Goal: Information Seeking & Learning: Learn about a topic

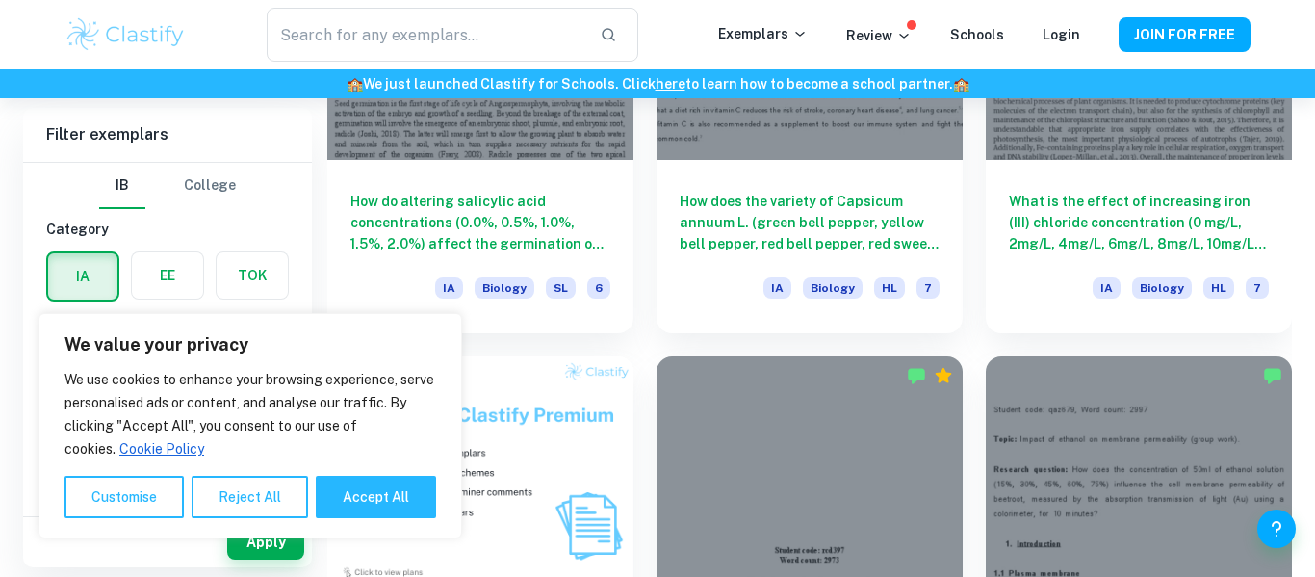
scroll to position [1146, 0]
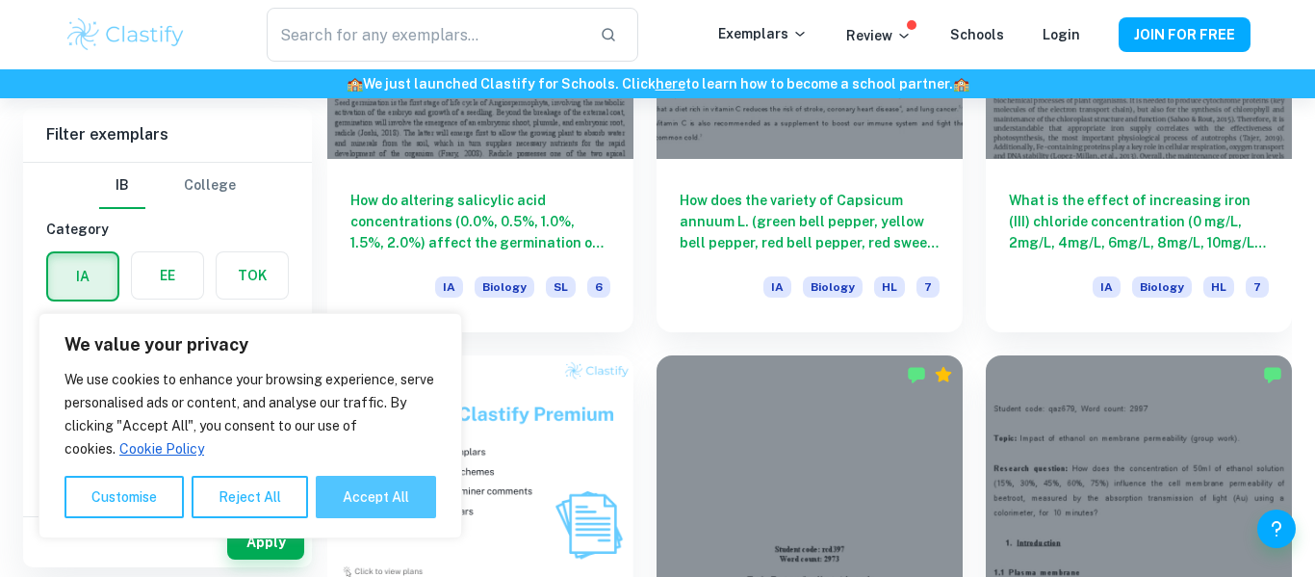
click at [335, 505] on button "Accept All" at bounding box center [376, 497] width 120 height 42
checkbox input "true"
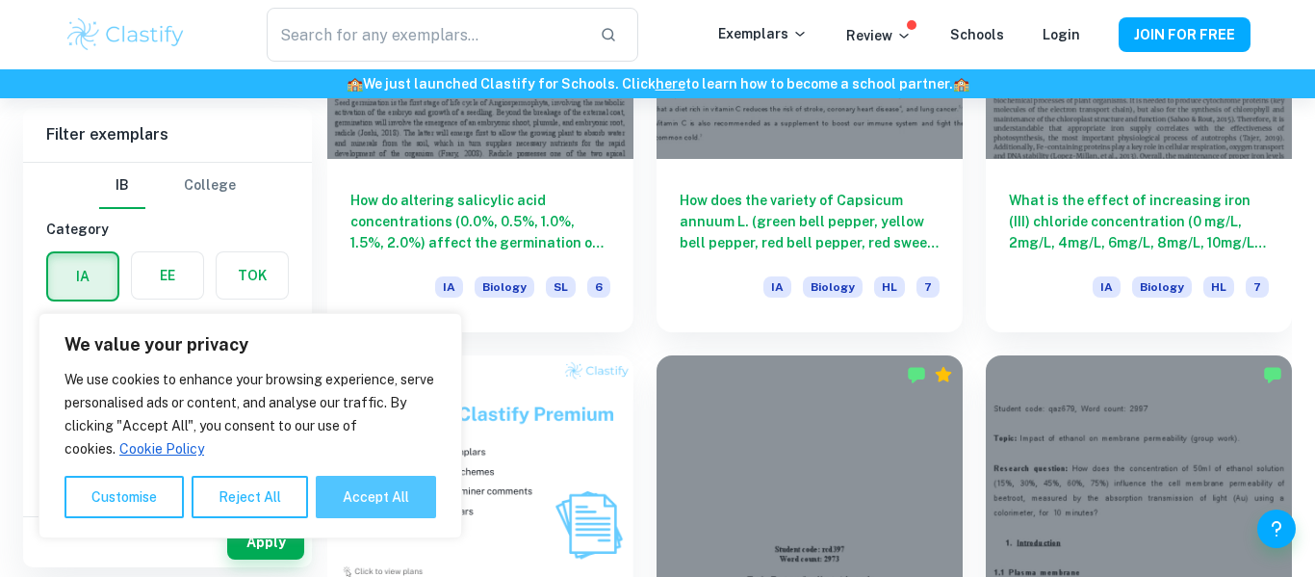
checkbox input "true"
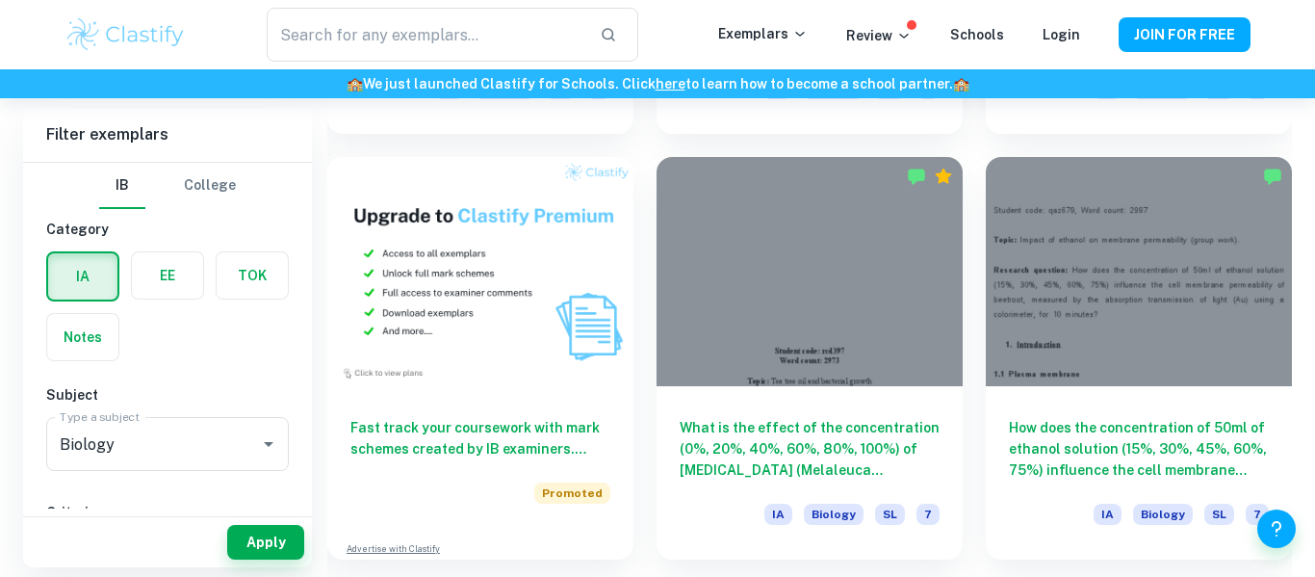
scroll to position [1345, 0]
click at [702, 340] on div at bounding box center [810, 270] width 306 height 229
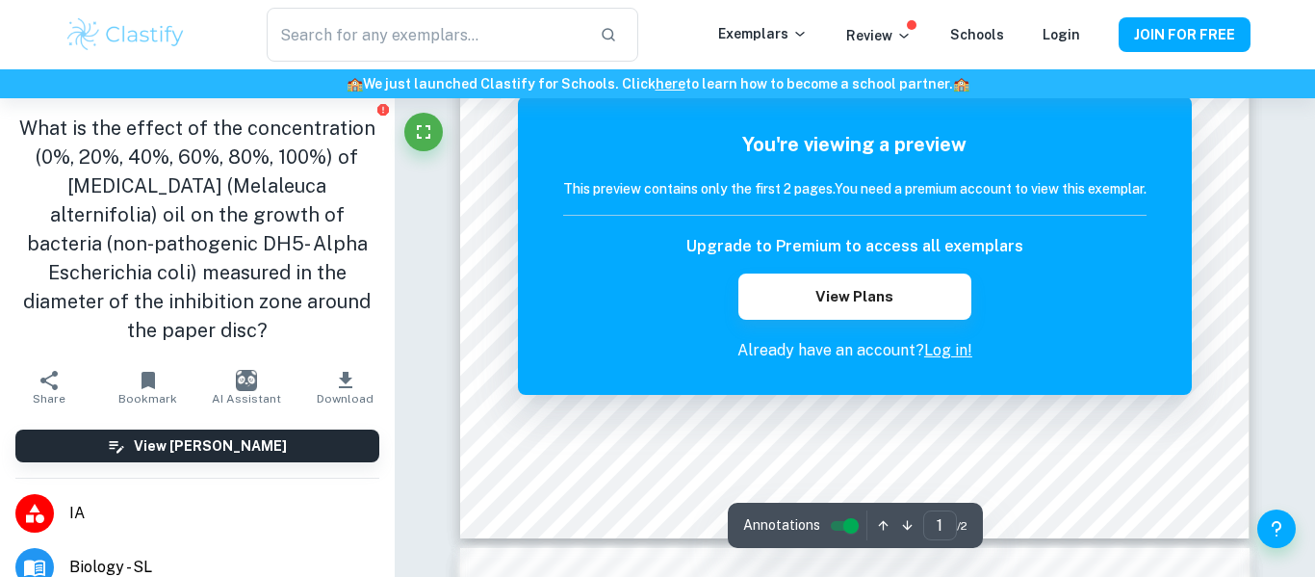
scroll to position [763, 0]
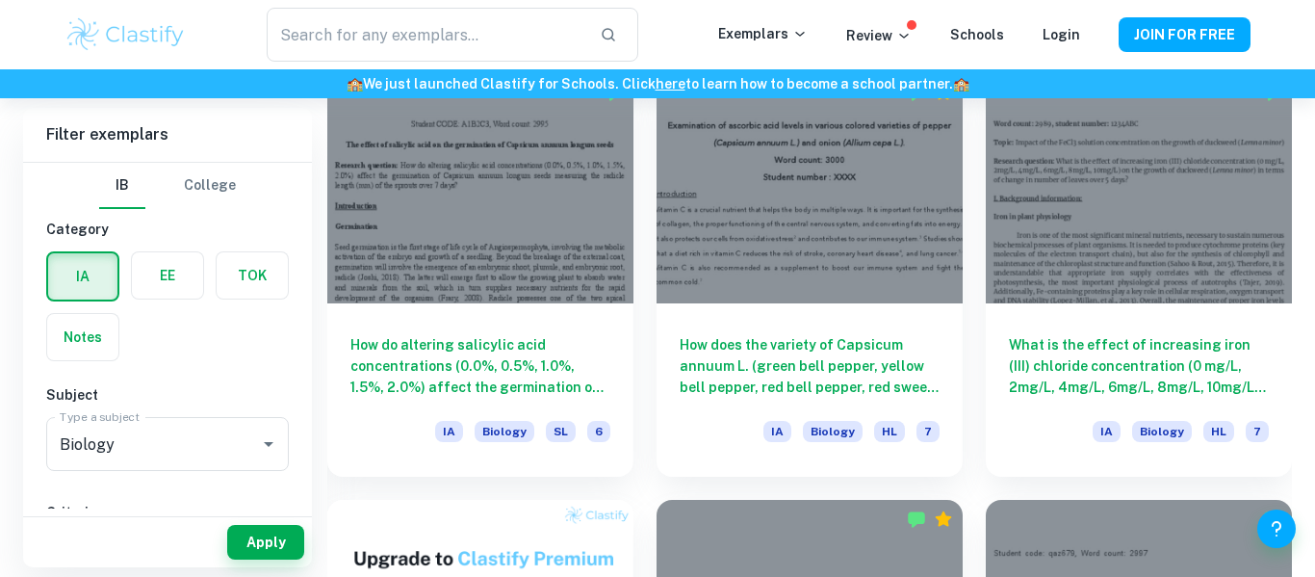
scroll to position [926, 0]
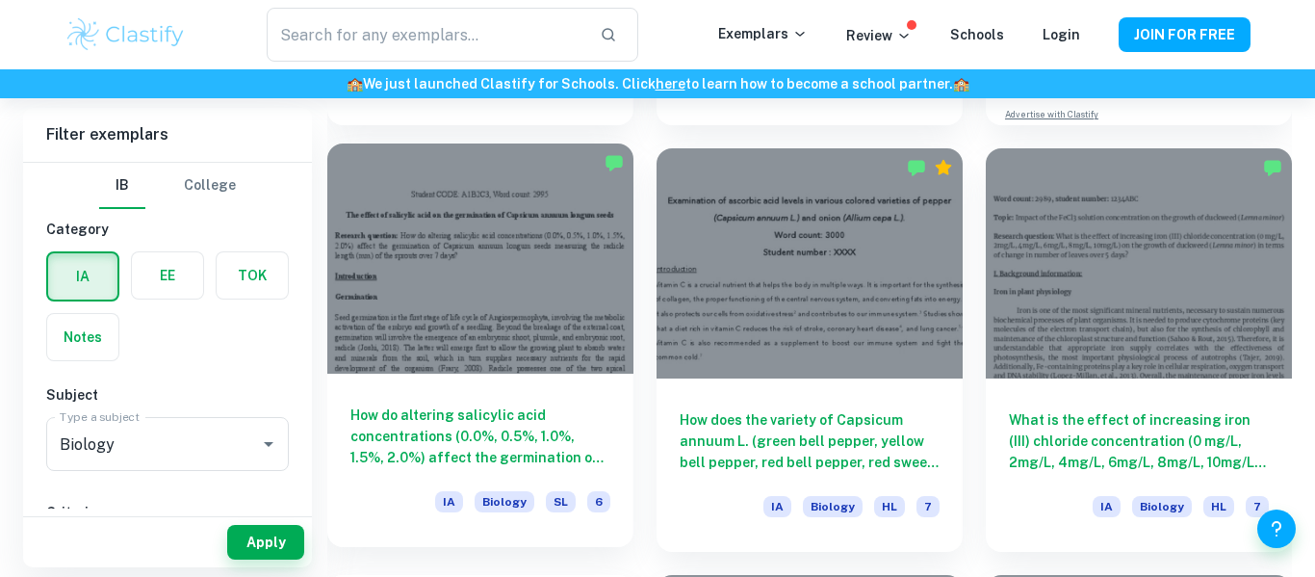
click at [572, 293] on div at bounding box center [480, 257] width 306 height 229
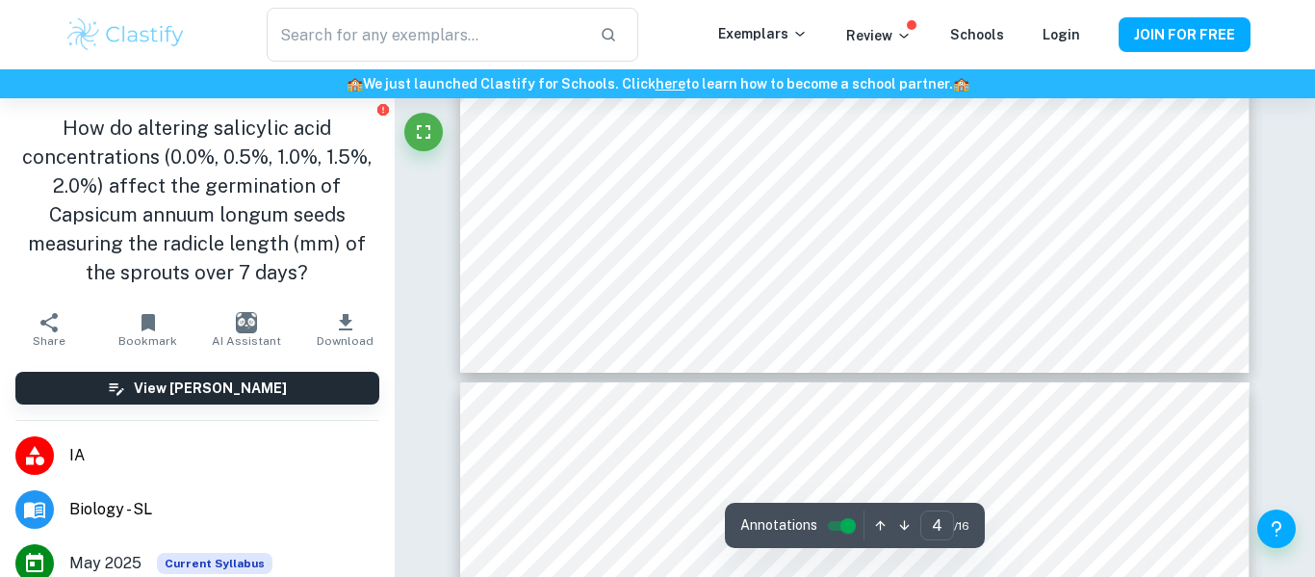
scroll to position [2266, 0]
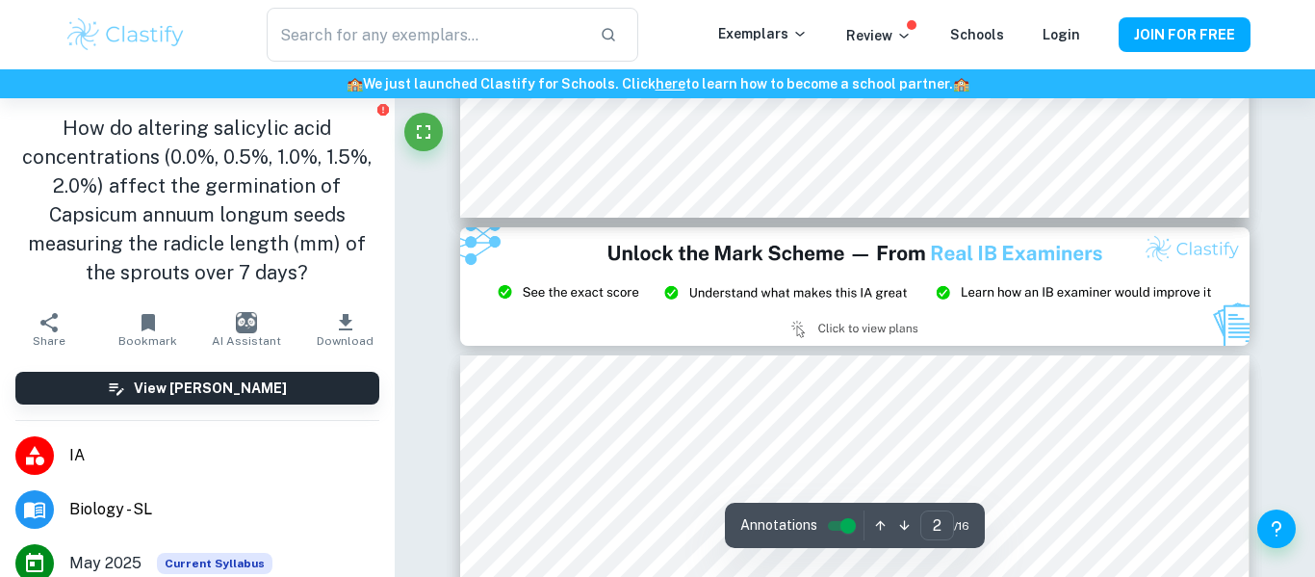
type input "1"
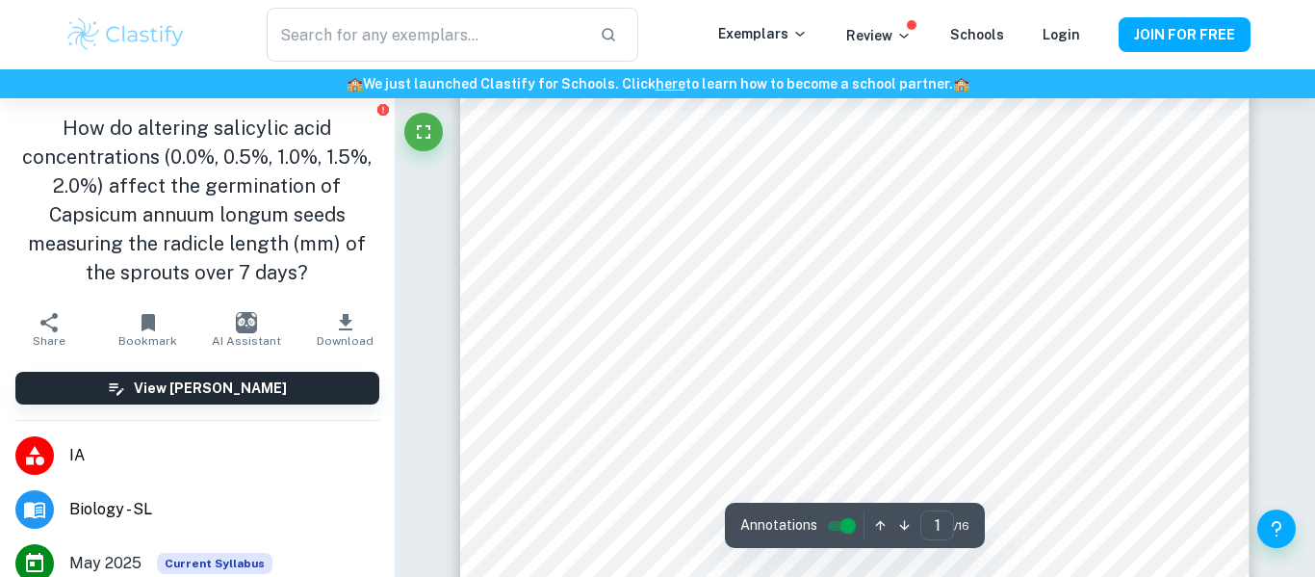
scroll to position [45, 0]
